Goal: Entertainment & Leisure: Consume media (video, audio)

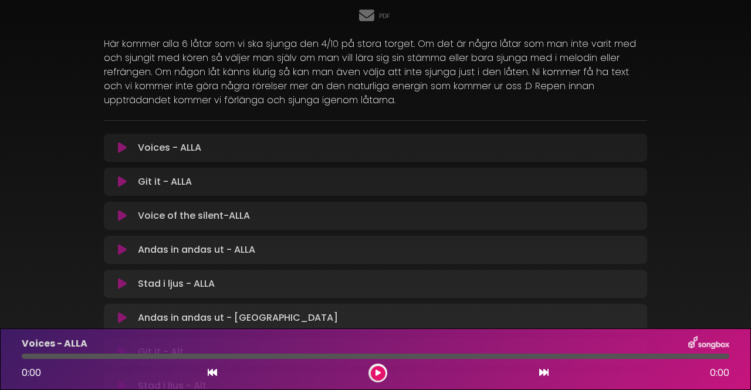
scroll to position [208, 0]
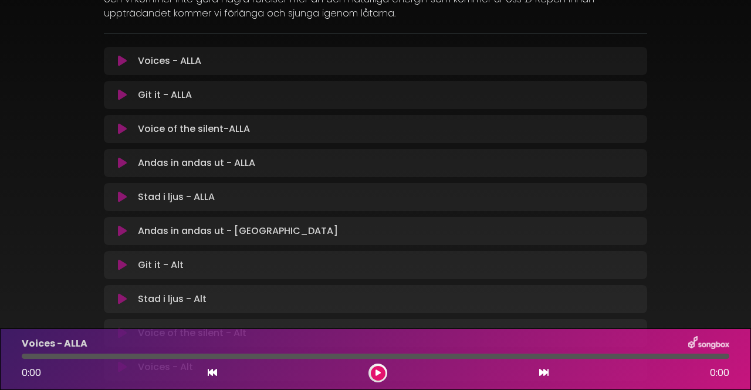
click at [378, 373] on icon at bounding box center [378, 373] width 5 height 7
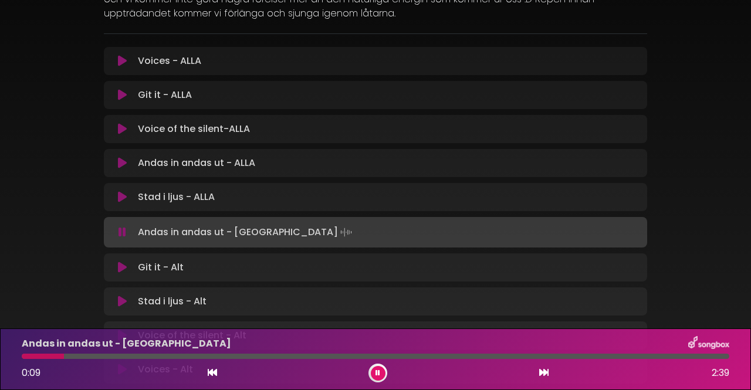
click at [380, 373] on button at bounding box center [378, 373] width 15 height 15
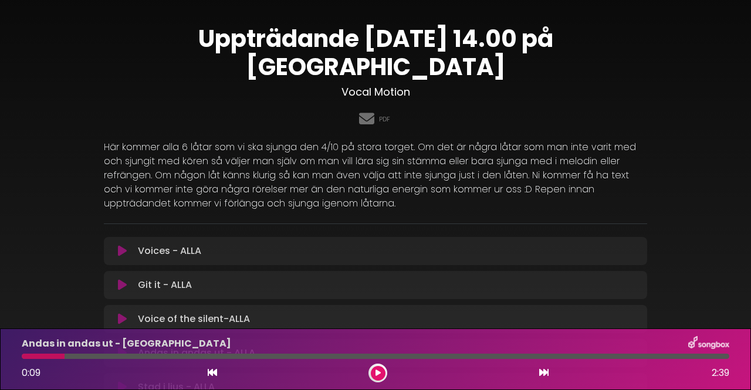
scroll to position [0, 0]
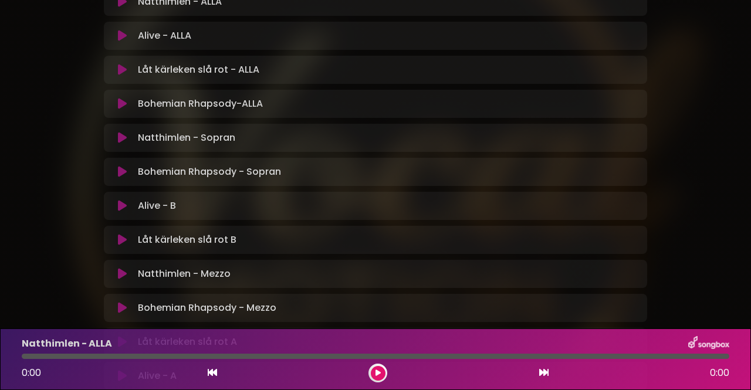
scroll to position [92, 0]
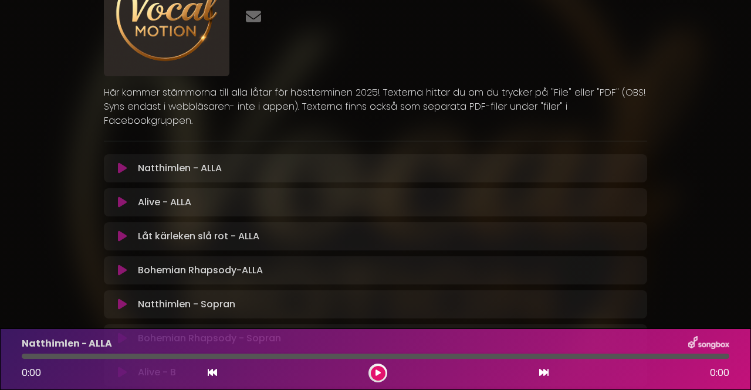
click at [122, 163] on icon at bounding box center [122, 169] width 9 height 12
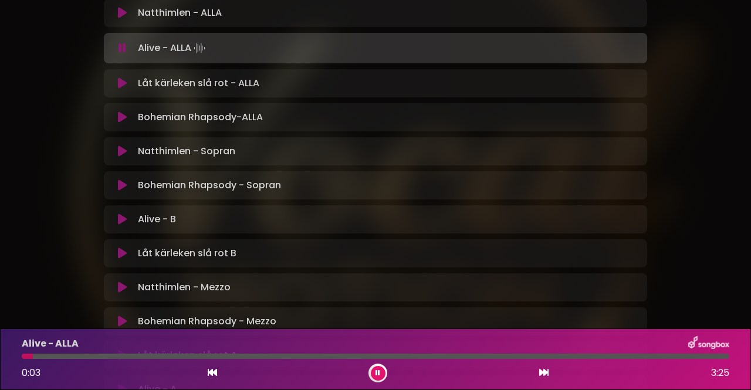
scroll to position [209, 0]
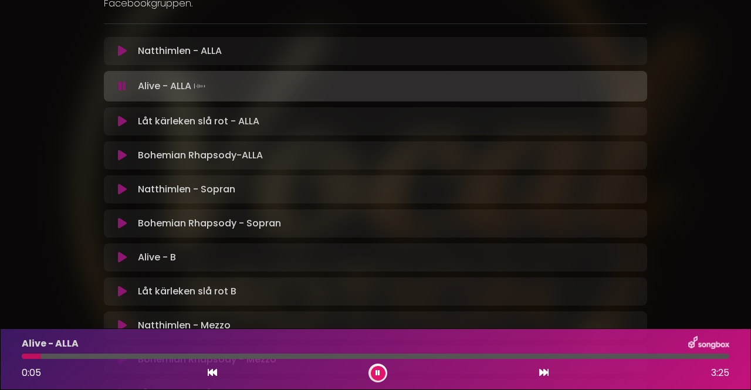
click at [124, 184] on icon at bounding box center [122, 190] width 9 height 12
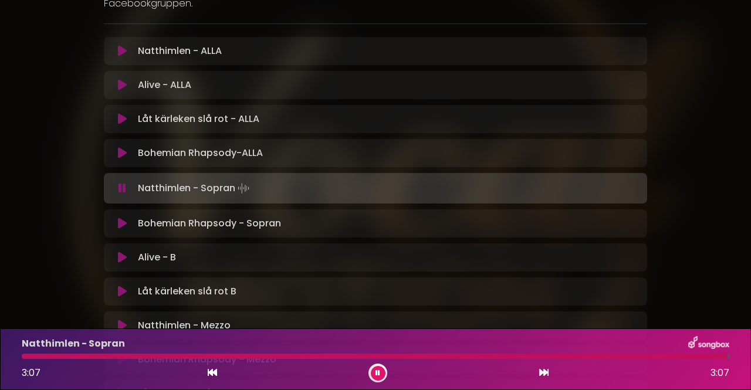
click at [120, 218] on icon at bounding box center [122, 224] width 9 height 12
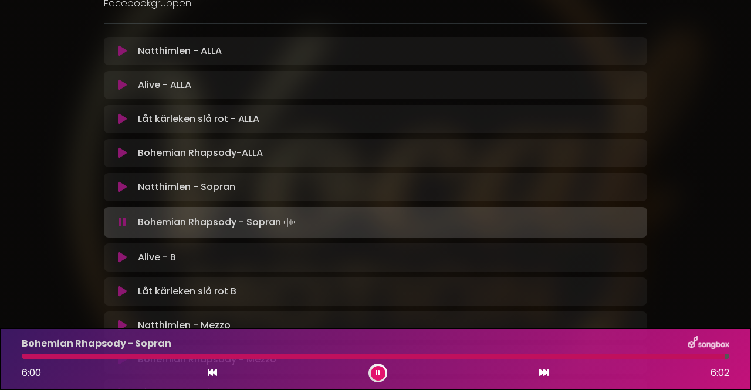
click at [119, 79] on icon at bounding box center [122, 85] width 9 height 12
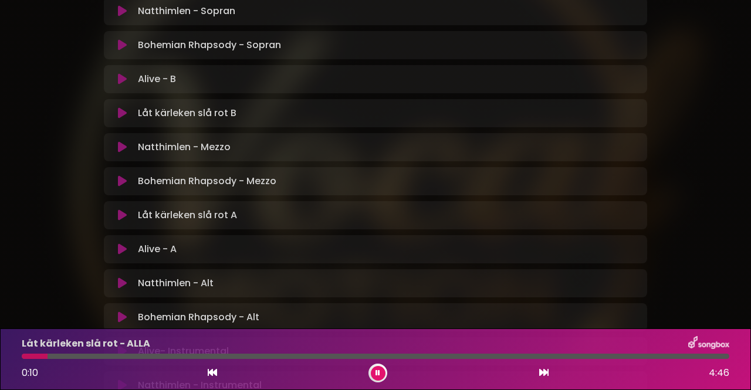
scroll to position [329, 0]
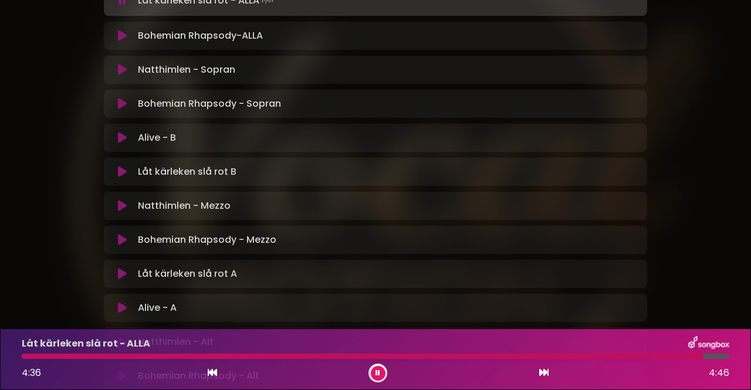
click at [377, 373] on icon at bounding box center [378, 373] width 5 height 7
